Goal: Communication & Community: Answer question/provide support

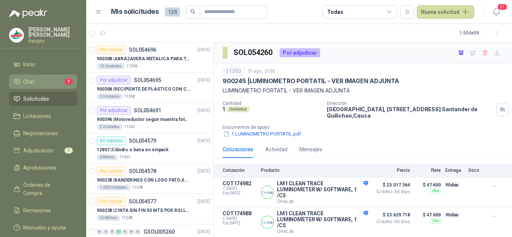
scroll to position [375, 0]
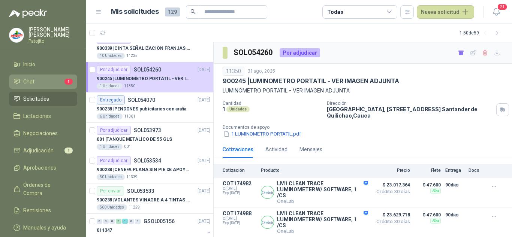
click at [63, 84] on li "Chat 1" at bounding box center [42, 82] width 59 height 8
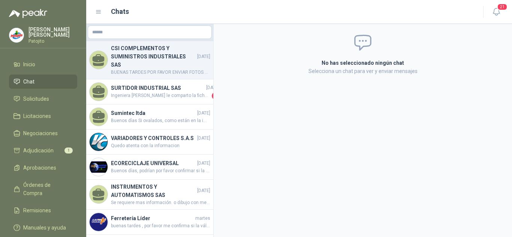
click at [156, 69] on span "BUENAS TARDES POR FAVOR ENVIAR FOTOS DE LA PLACA DEL MOTOREDUCTOR CORRESPONDIEN…" at bounding box center [160, 72] width 99 height 7
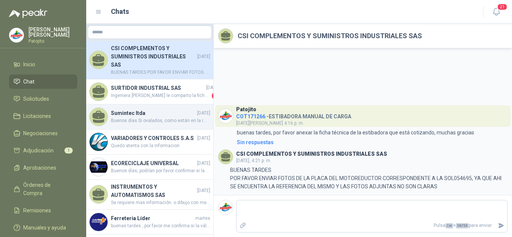
click at [137, 117] on span "Buenos días Si ovalados, como están en la imagen" at bounding box center [160, 120] width 99 height 7
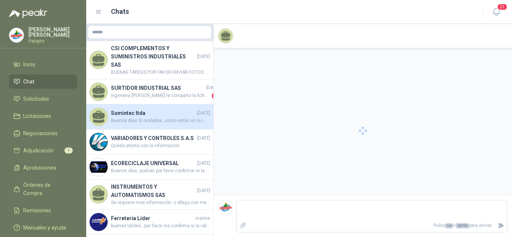
scroll to position [57, 0]
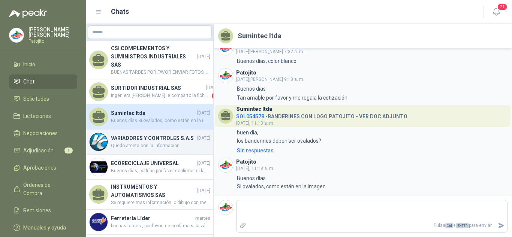
click at [138, 134] on h4 "VARIADORES Y CONTROLES S.A.S" at bounding box center [153, 138] width 85 height 8
